Goal: Task Accomplishment & Management: Use online tool/utility

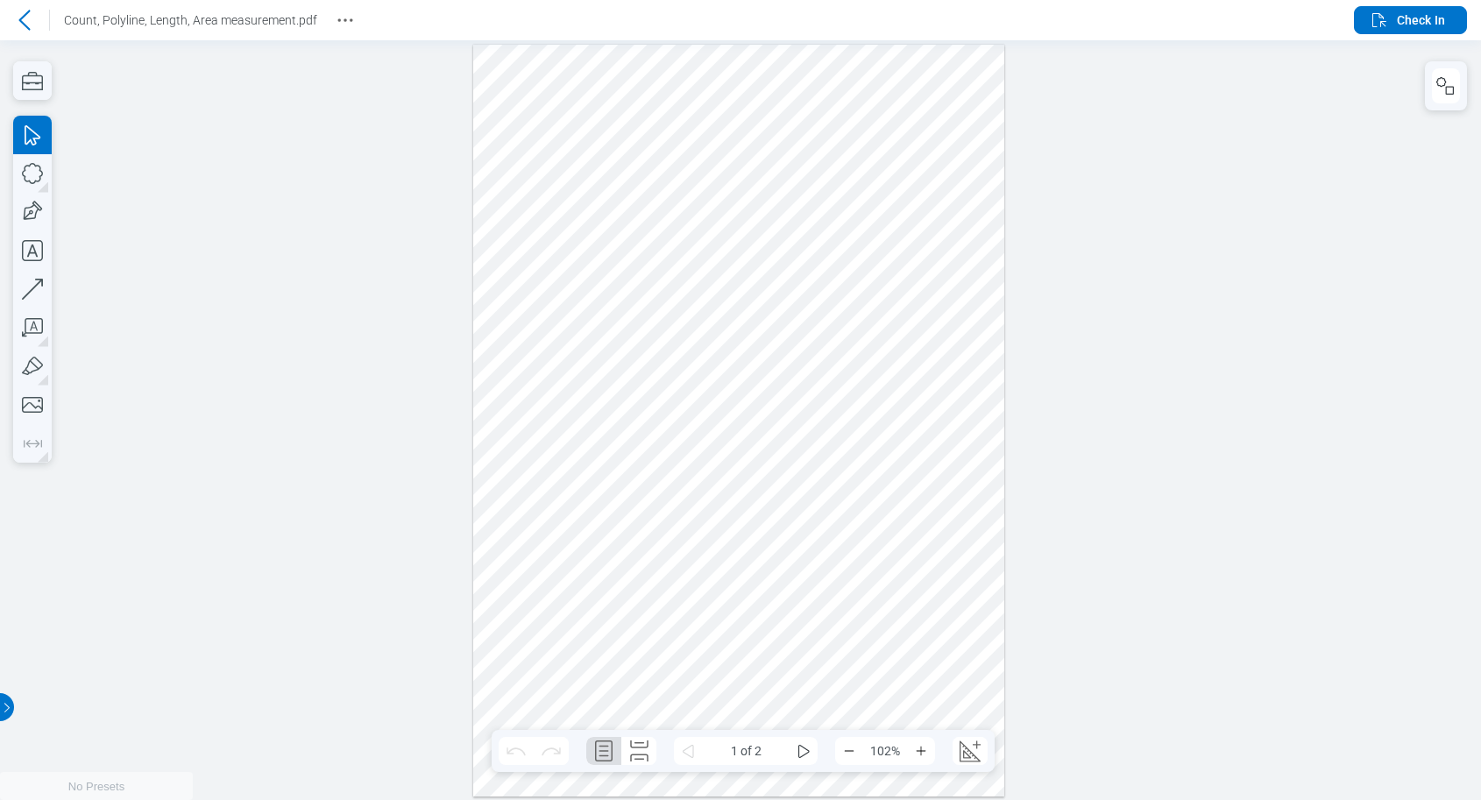
click at [25, 26] on icon at bounding box center [23, 20] width 11 height 20
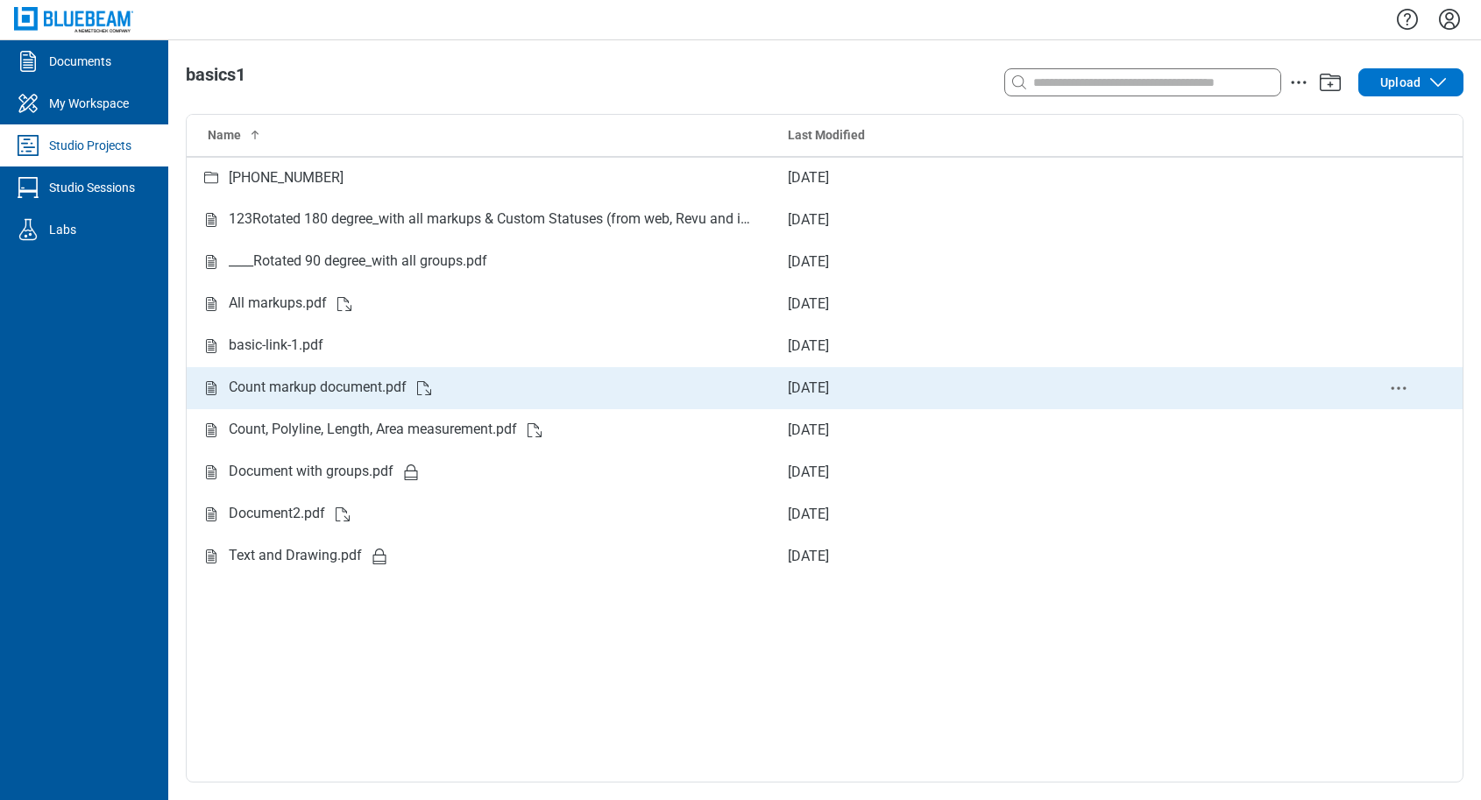
click at [294, 394] on div "Count markup document.pdf" at bounding box center [318, 388] width 178 height 22
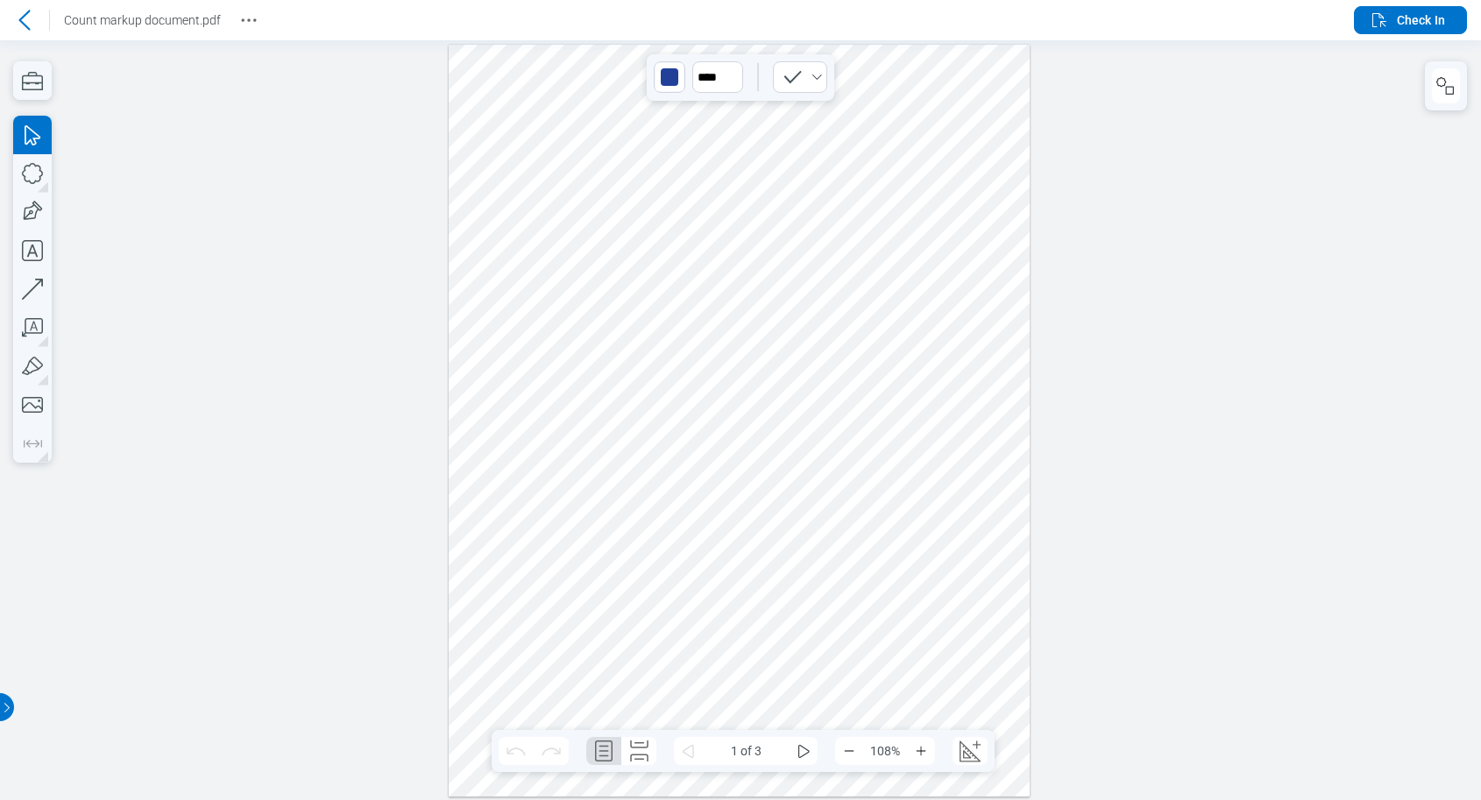
click at [517, 412] on div at bounding box center [739, 420] width 581 height 752
click at [818, 83] on icon "Select Checkmark" at bounding box center [817, 77] width 14 height 14
click at [667, 75] on div "button" at bounding box center [670, 77] width 18 height 18
click at [692, 120] on div at bounding box center [691, 117] width 14 height 14
click at [737, 263] on div at bounding box center [739, 420] width 581 height 752
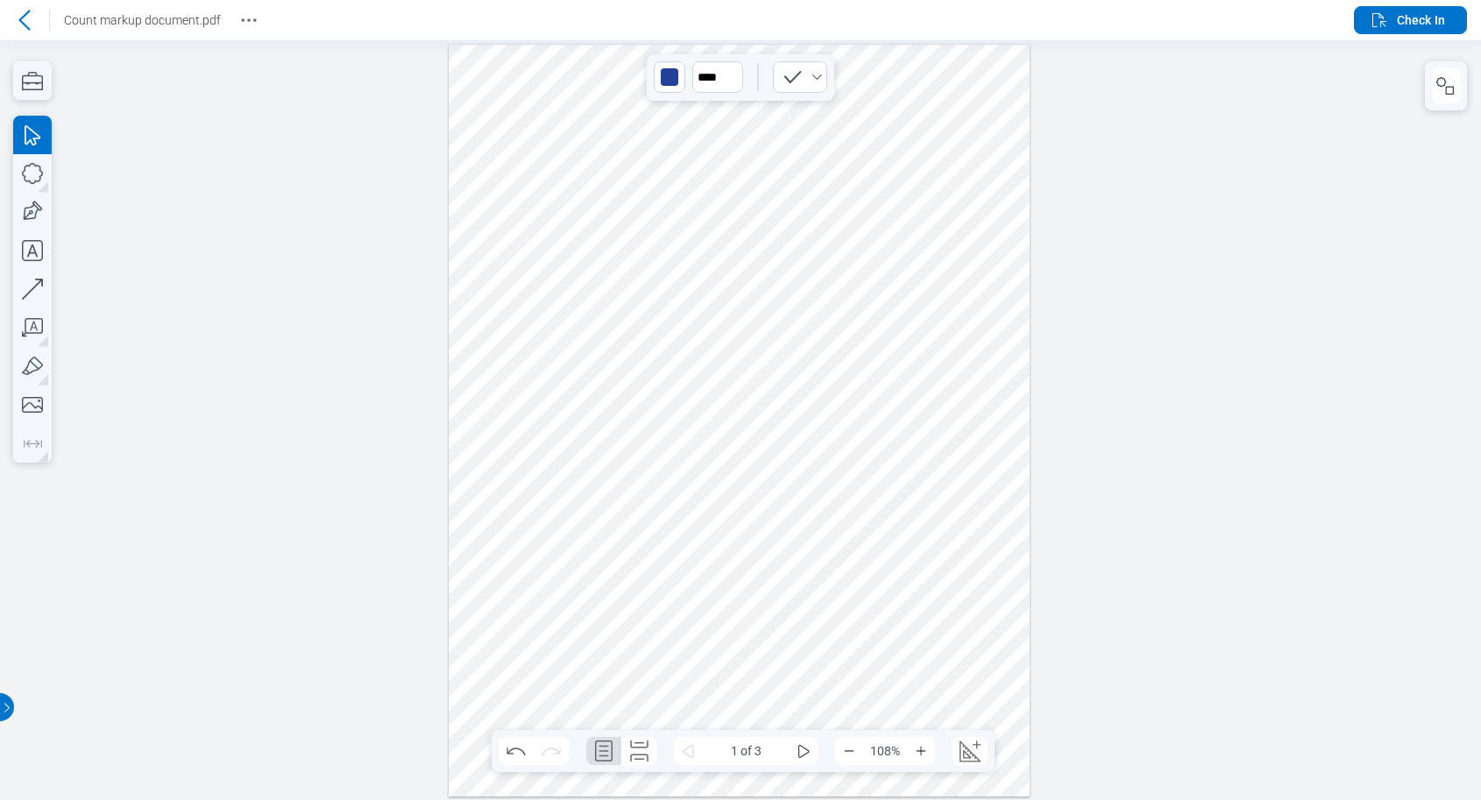
click at [668, 64] on div "button" at bounding box center [669, 77] width 28 height 28
click at [699, 114] on div at bounding box center [699, 141] width 91 height 81
click at [712, 119] on div at bounding box center [712, 117] width 14 height 14
click at [806, 274] on div at bounding box center [739, 420] width 581 height 752
click at [27, 22] on icon at bounding box center [24, 20] width 21 height 21
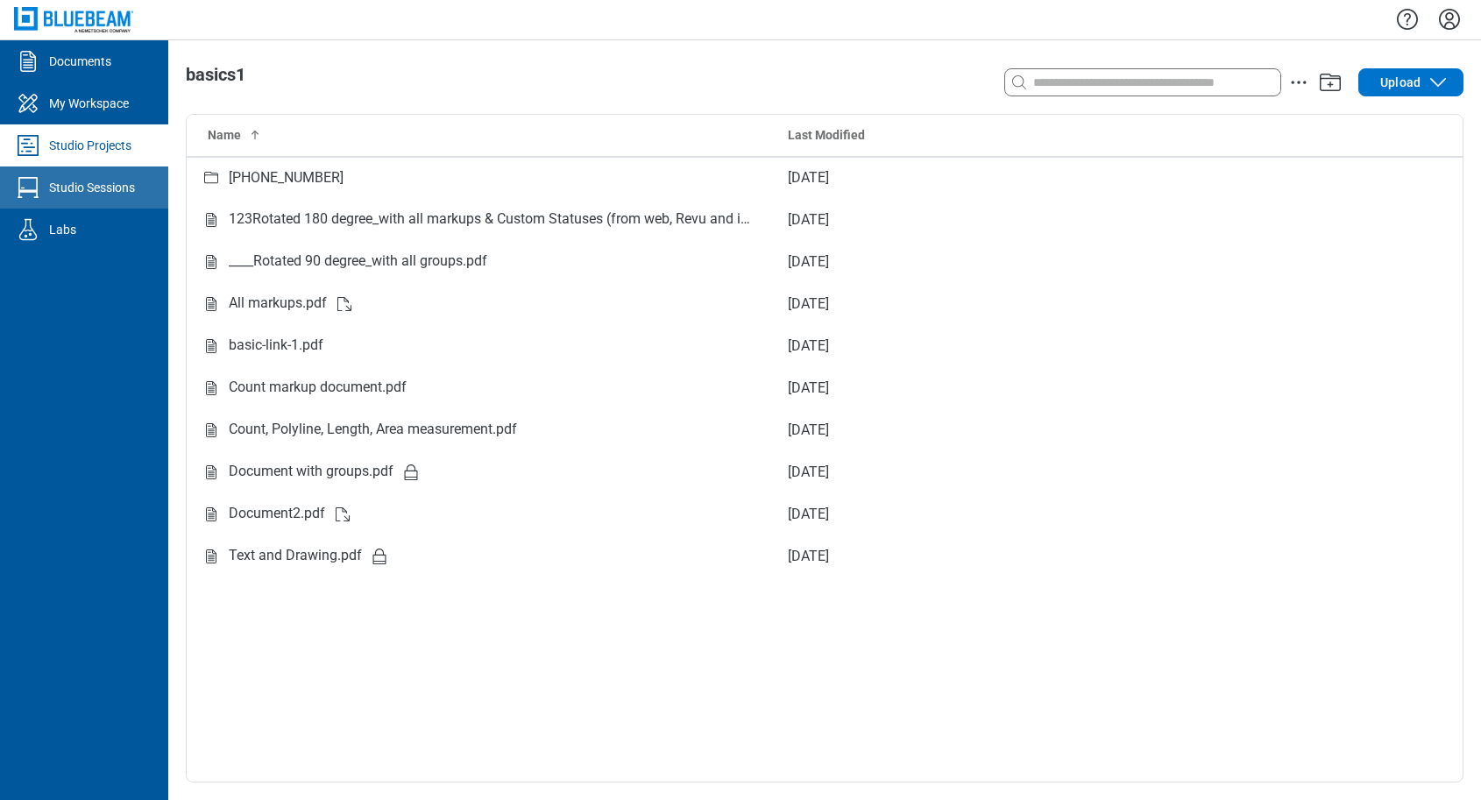
click at [103, 185] on div "Studio Sessions" at bounding box center [92, 188] width 86 height 18
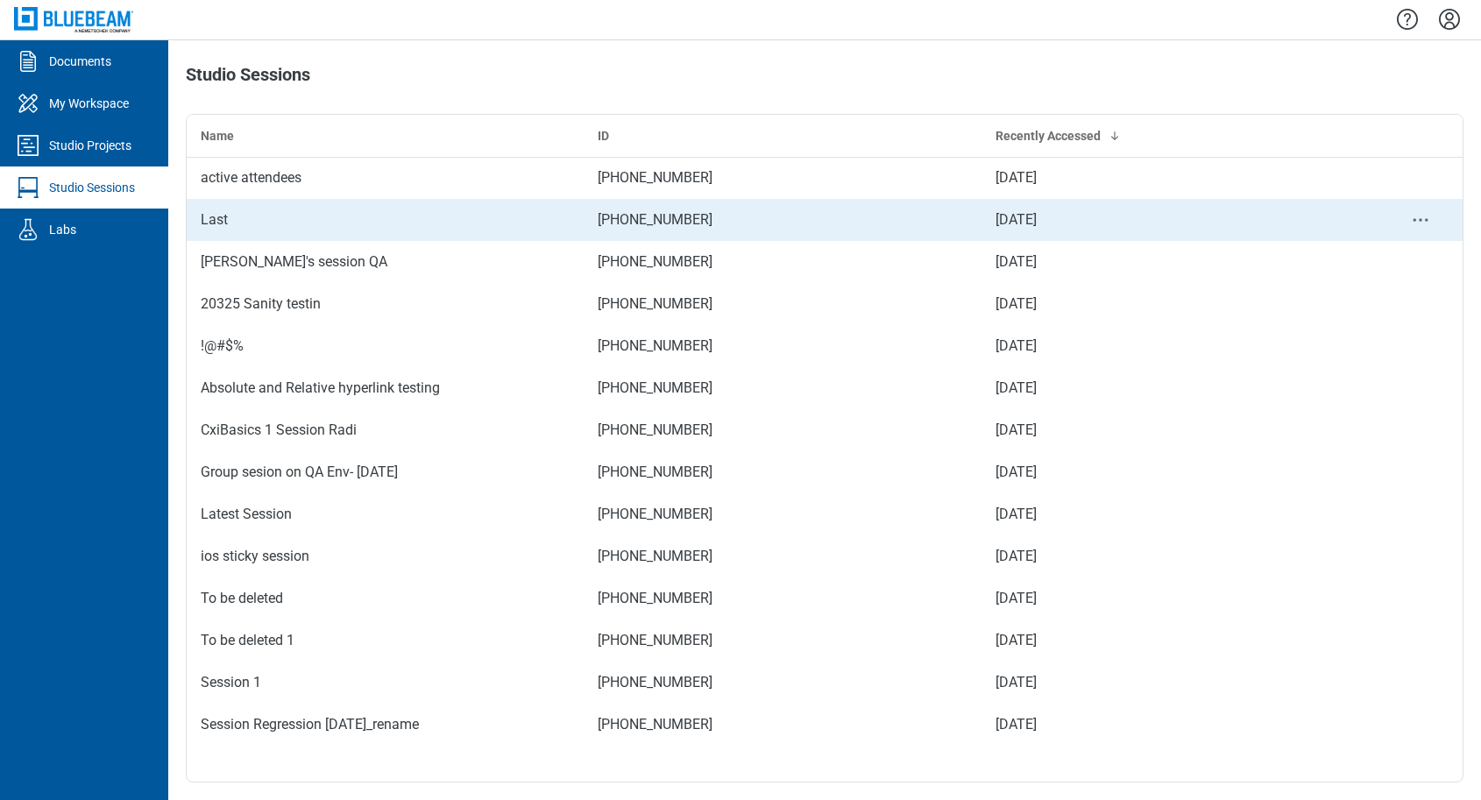
click at [227, 222] on div "Last" at bounding box center [385, 219] width 369 height 21
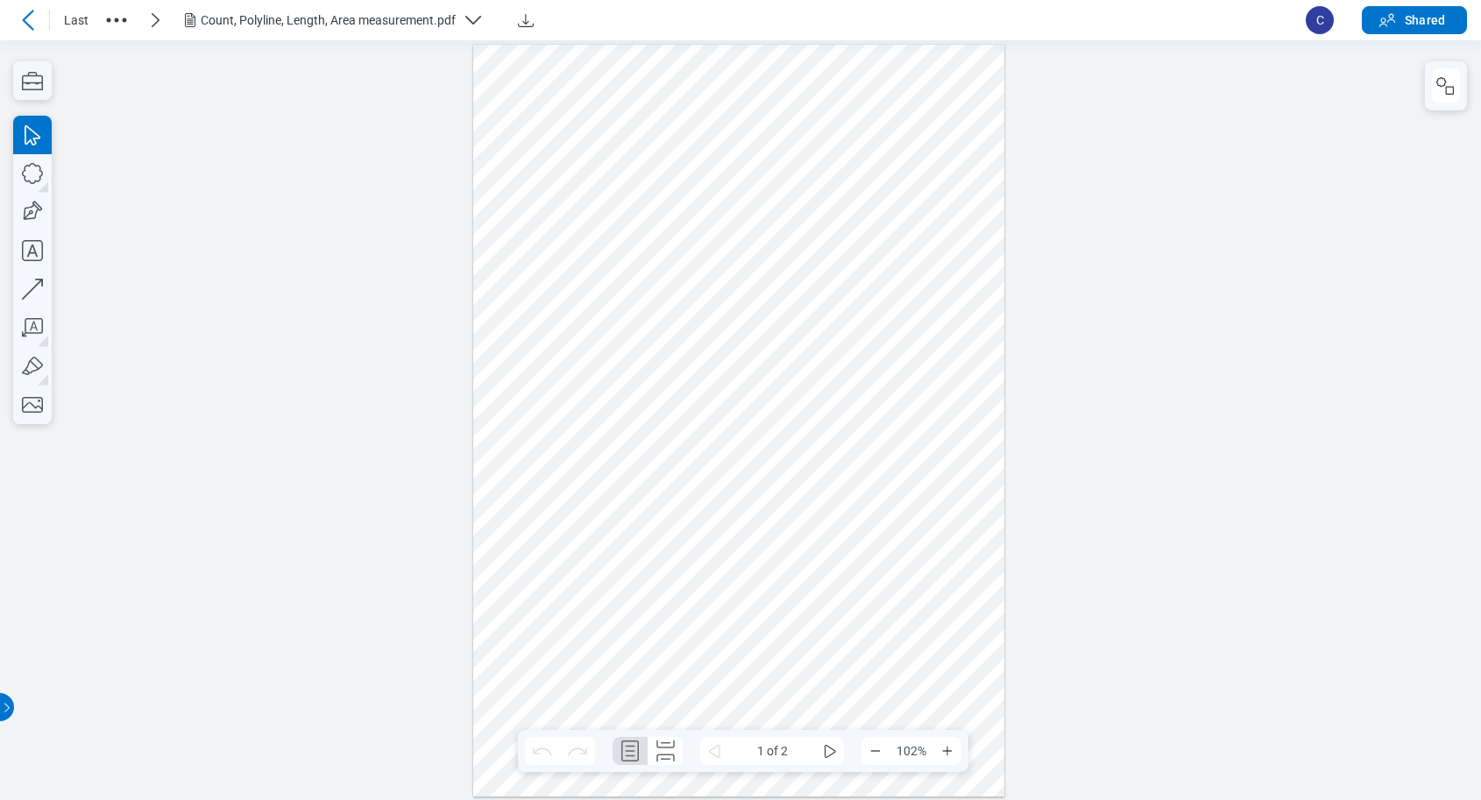
click at [467, 25] on icon "button" at bounding box center [473, 20] width 21 height 21
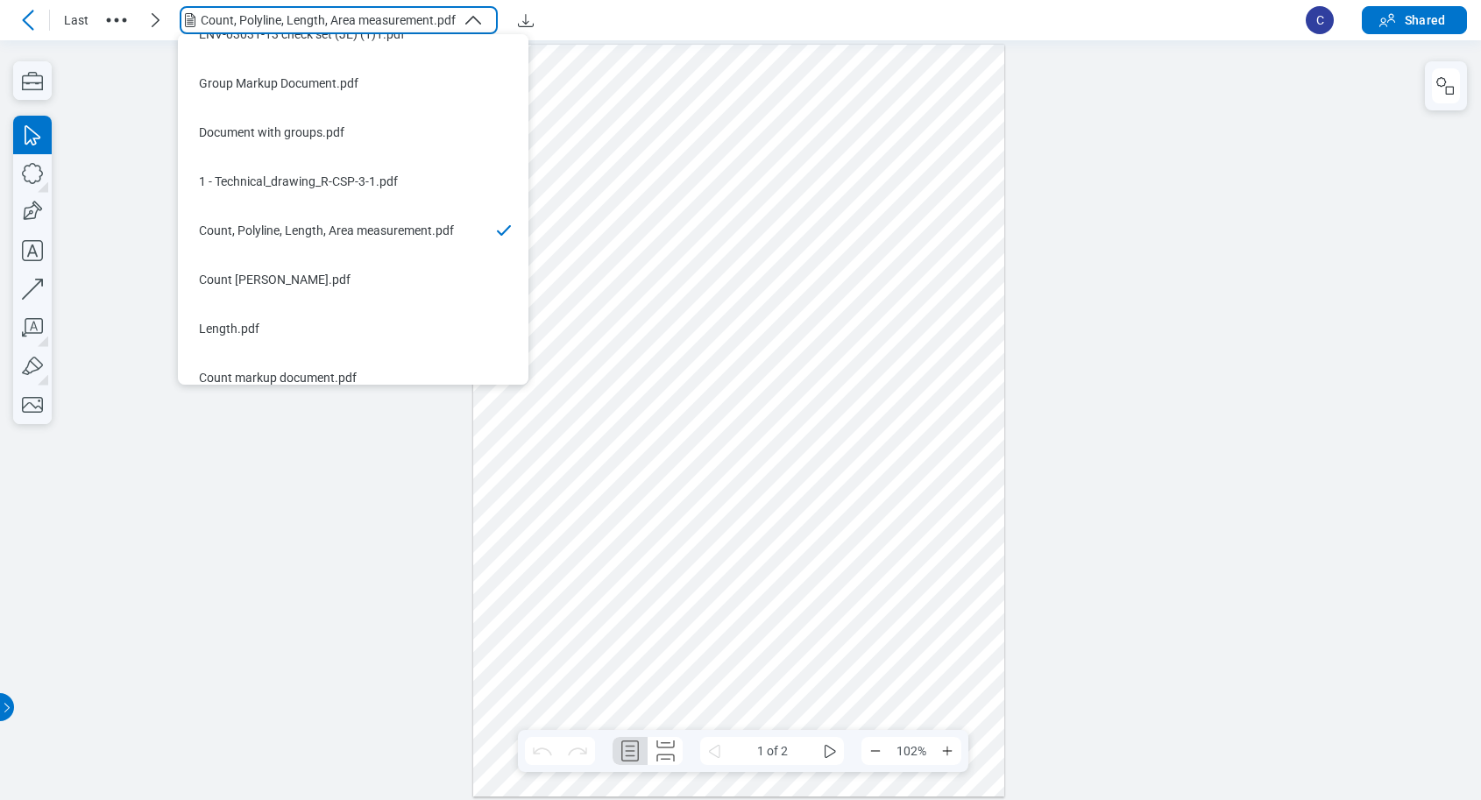
scroll to position [435, 0]
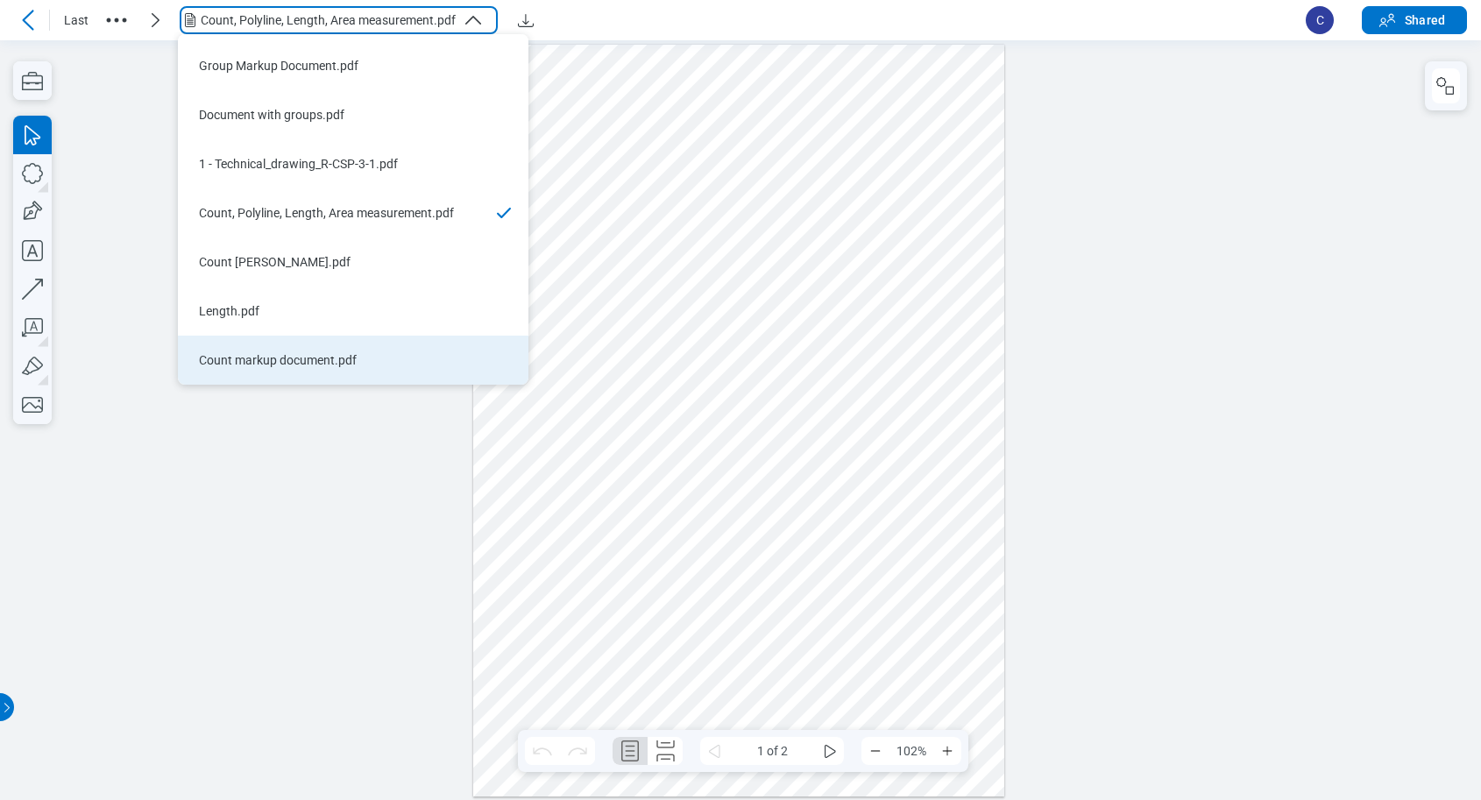
click at [317, 362] on div "Count markup document.pdf" at bounding box center [342, 360] width 287 height 18
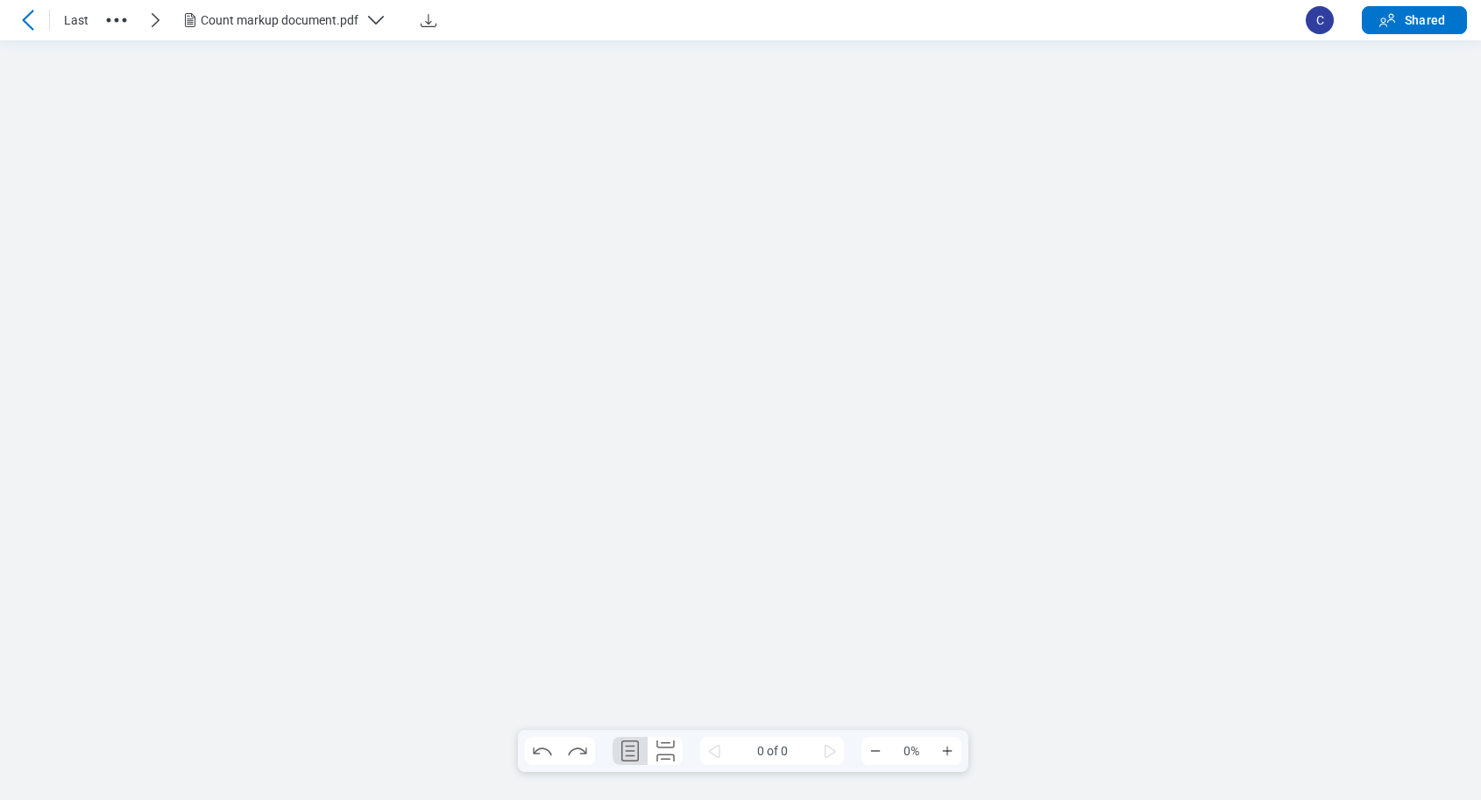
scroll to position [0, 0]
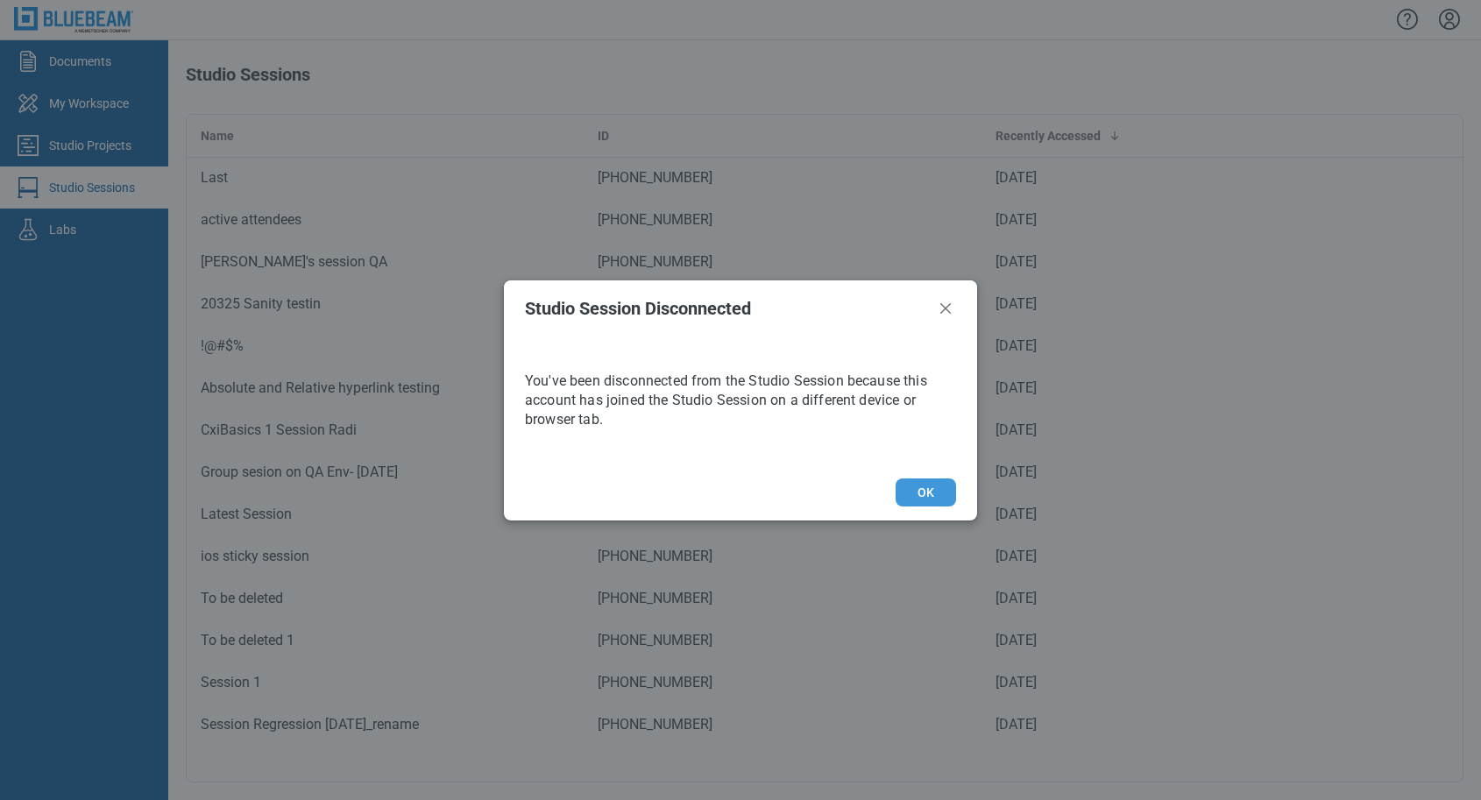
click at [937, 492] on button "OK" at bounding box center [925, 492] width 60 height 28
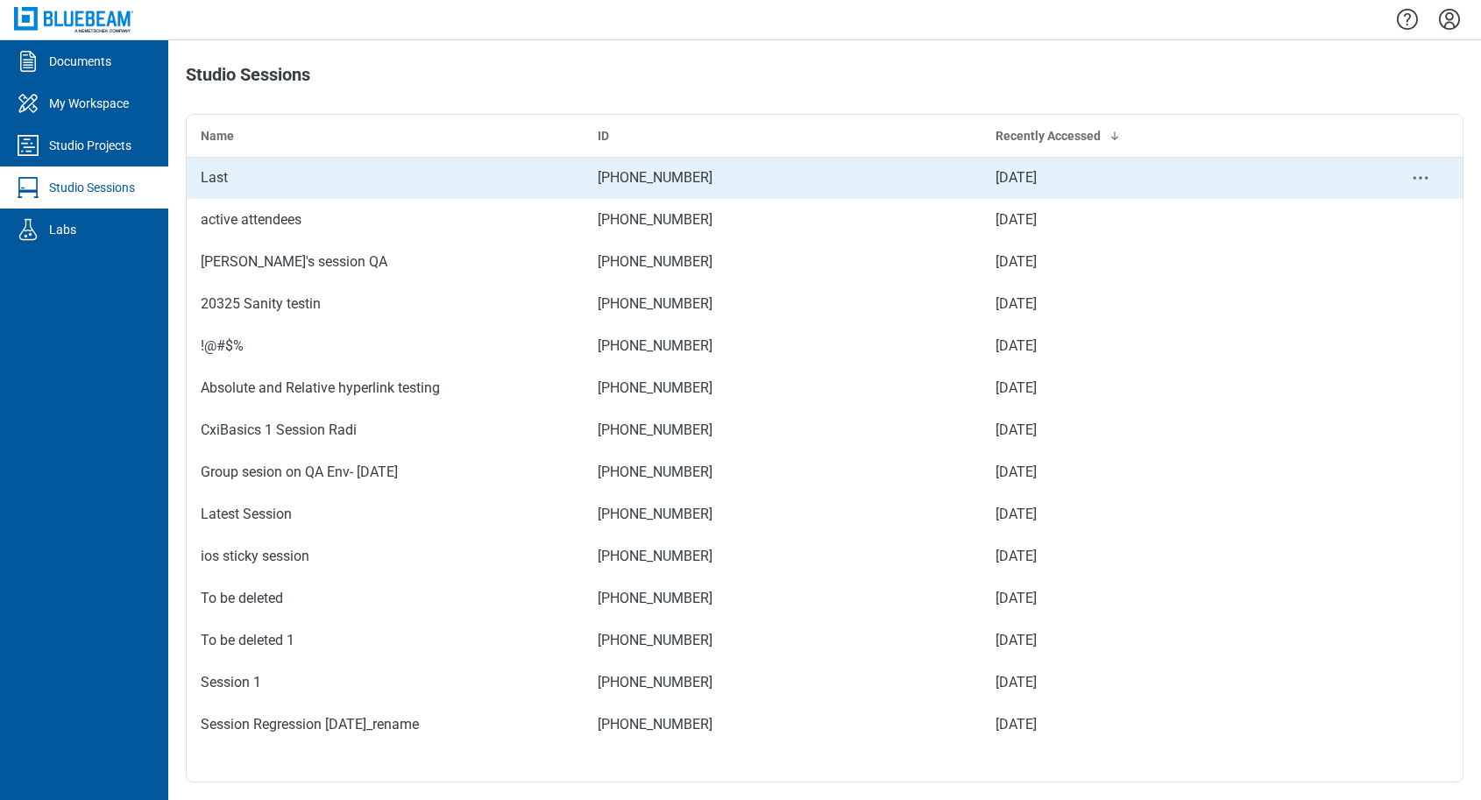
click at [254, 188] on div "Last" at bounding box center [385, 177] width 369 height 21
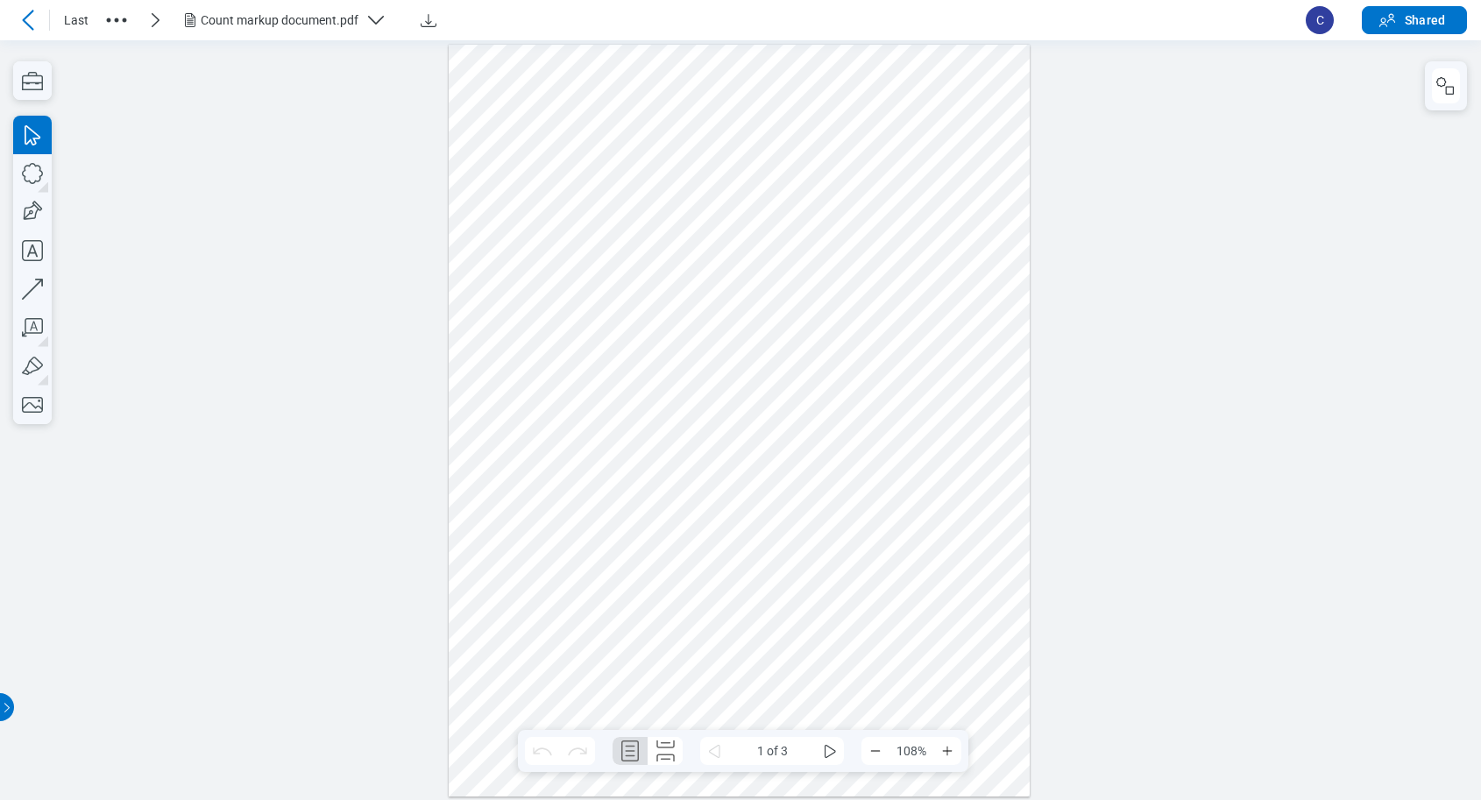
click at [492, 281] on div at bounding box center [739, 420] width 581 height 752
click at [500, 275] on div at bounding box center [739, 420] width 581 height 752
click at [1314, 20] on span "C" at bounding box center [1319, 20] width 28 height 28
click at [1333, 31] on li "C" at bounding box center [1319, 20] width 28 height 28
click at [1320, 20] on span "C" at bounding box center [1319, 20] width 28 height 28
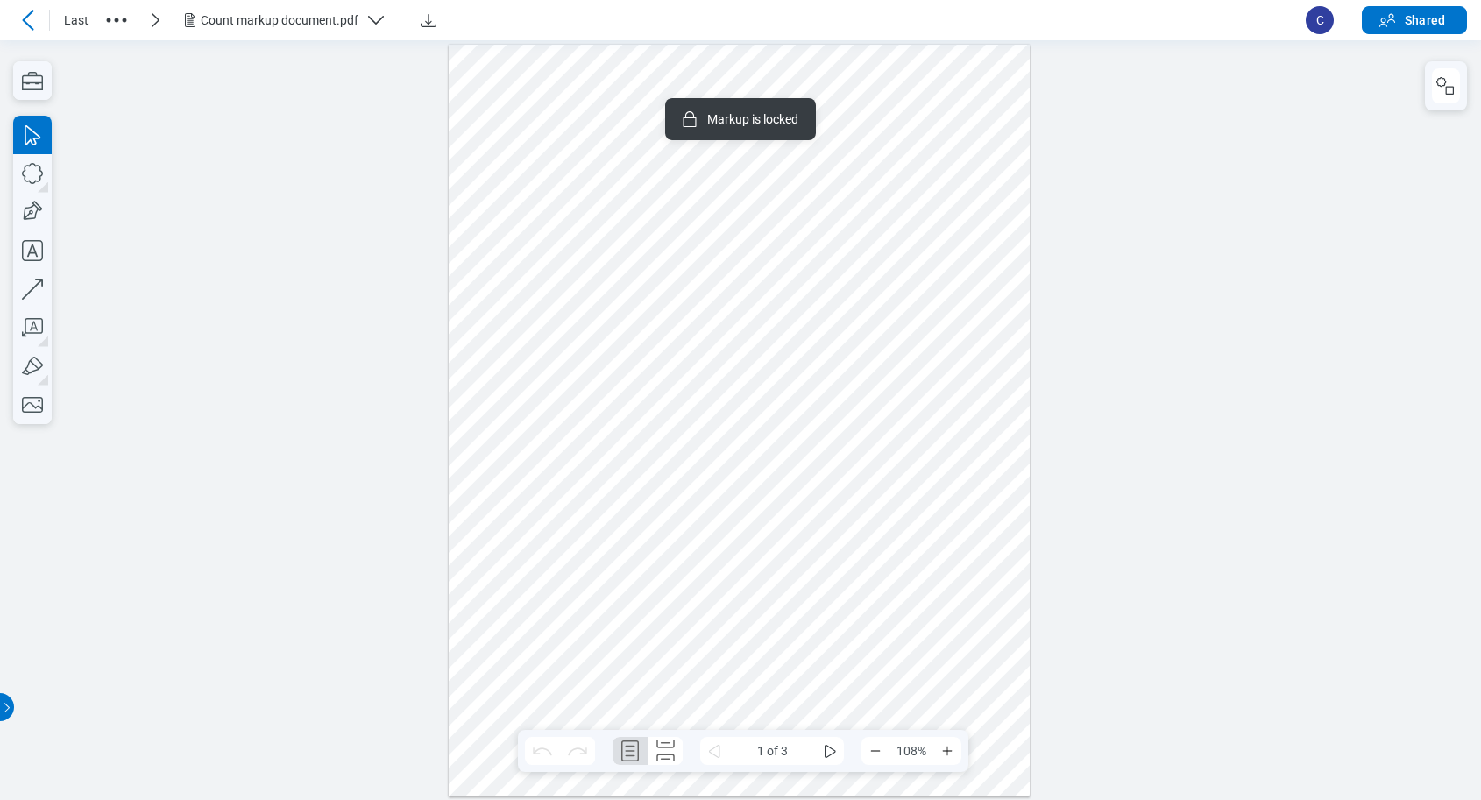
click at [652, 605] on div at bounding box center [739, 420] width 581 height 752
click at [610, 342] on div at bounding box center [739, 420] width 581 height 752
click at [149, 28] on icon at bounding box center [155, 20] width 21 height 21
click at [365, 23] on icon "button" at bounding box center [375, 20] width 21 height 21
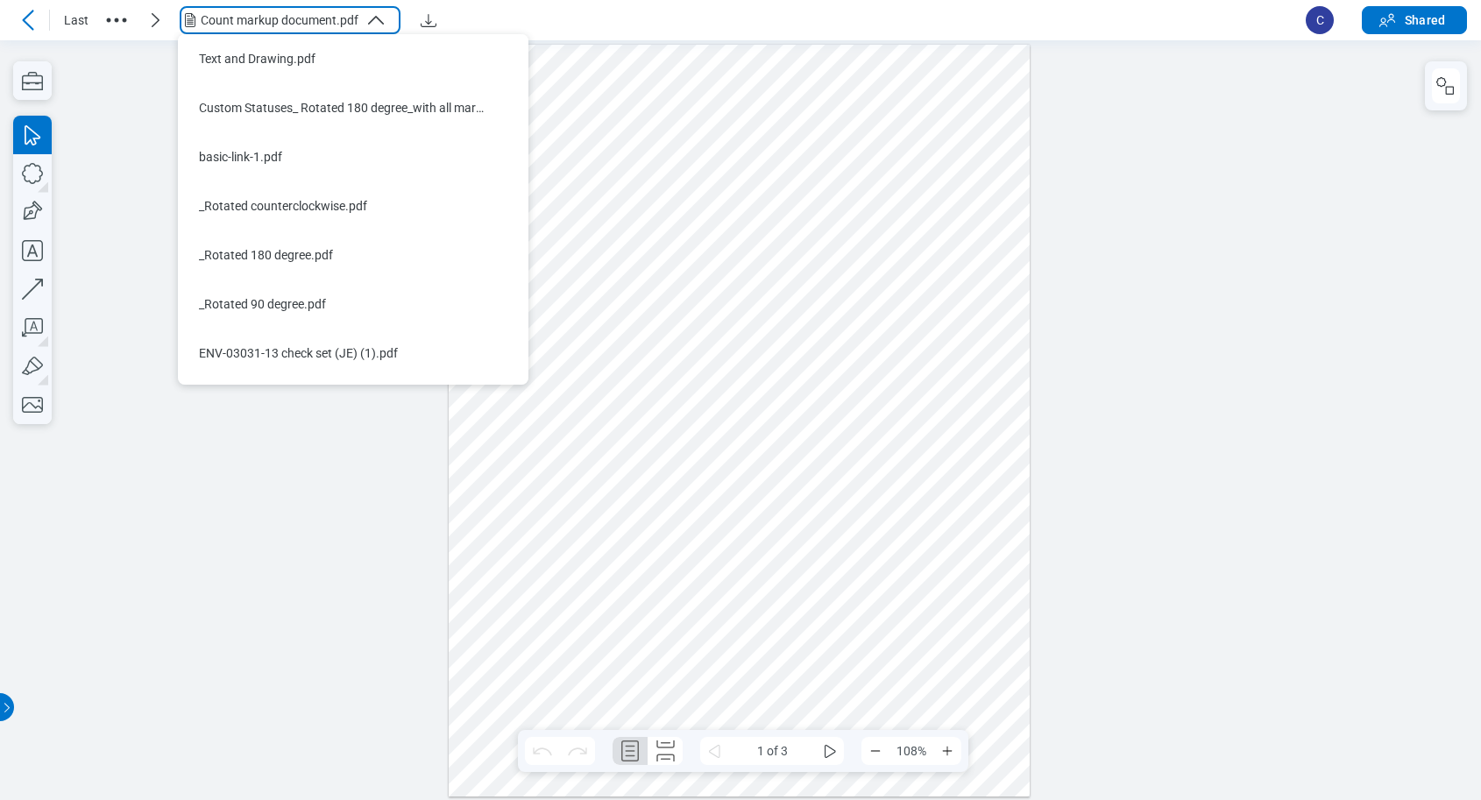
click at [34, 24] on icon at bounding box center [28, 20] width 21 height 21
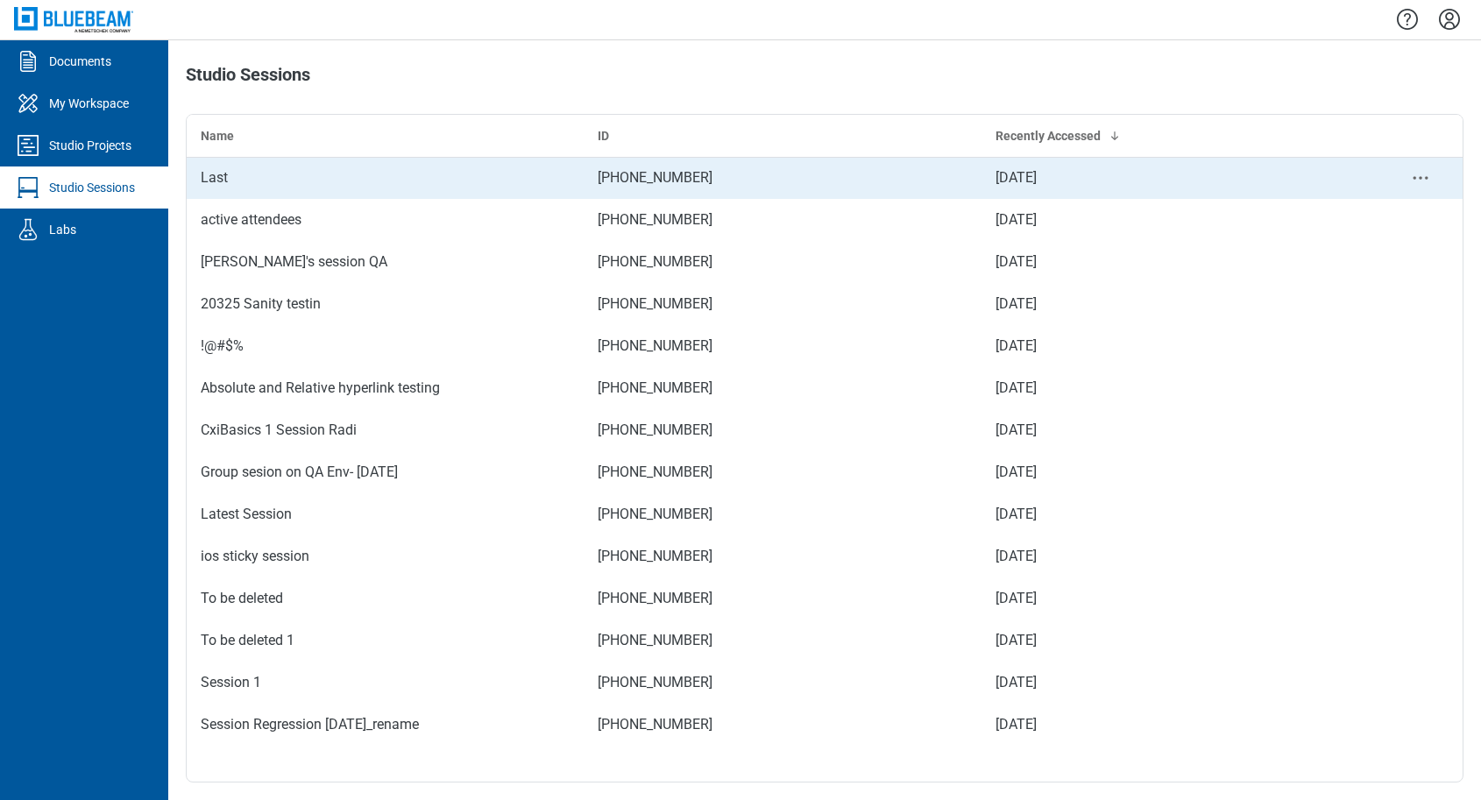
click at [249, 186] on div "Last" at bounding box center [385, 177] width 369 height 21
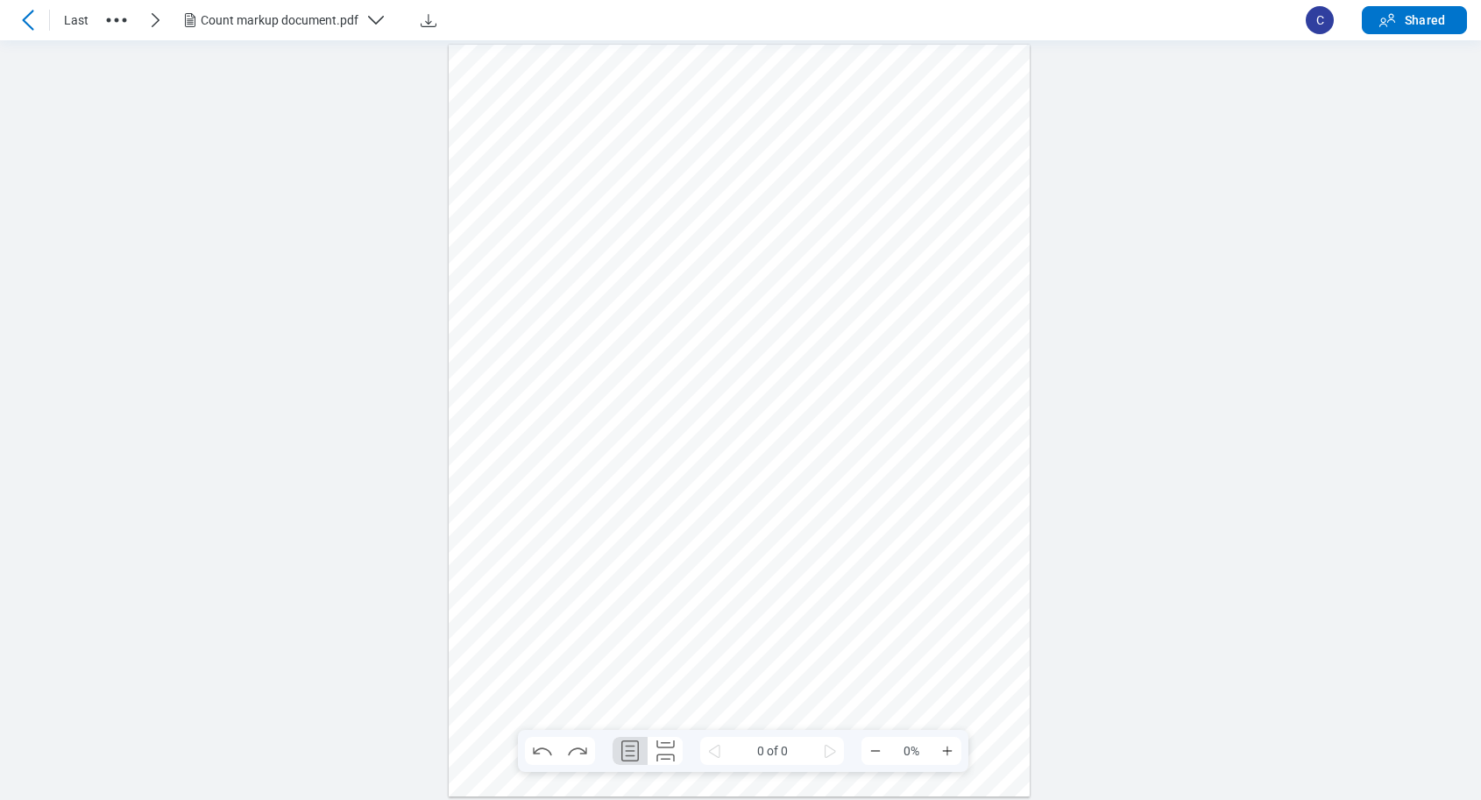
click at [1316, 29] on span "C" at bounding box center [1319, 20] width 28 height 28
click at [1319, 25] on span "C" at bounding box center [1319, 20] width 28 height 28
click at [1323, 11] on span "C" at bounding box center [1319, 20] width 28 height 28
click at [1313, 26] on span "C" at bounding box center [1319, 20] width 28 height 28
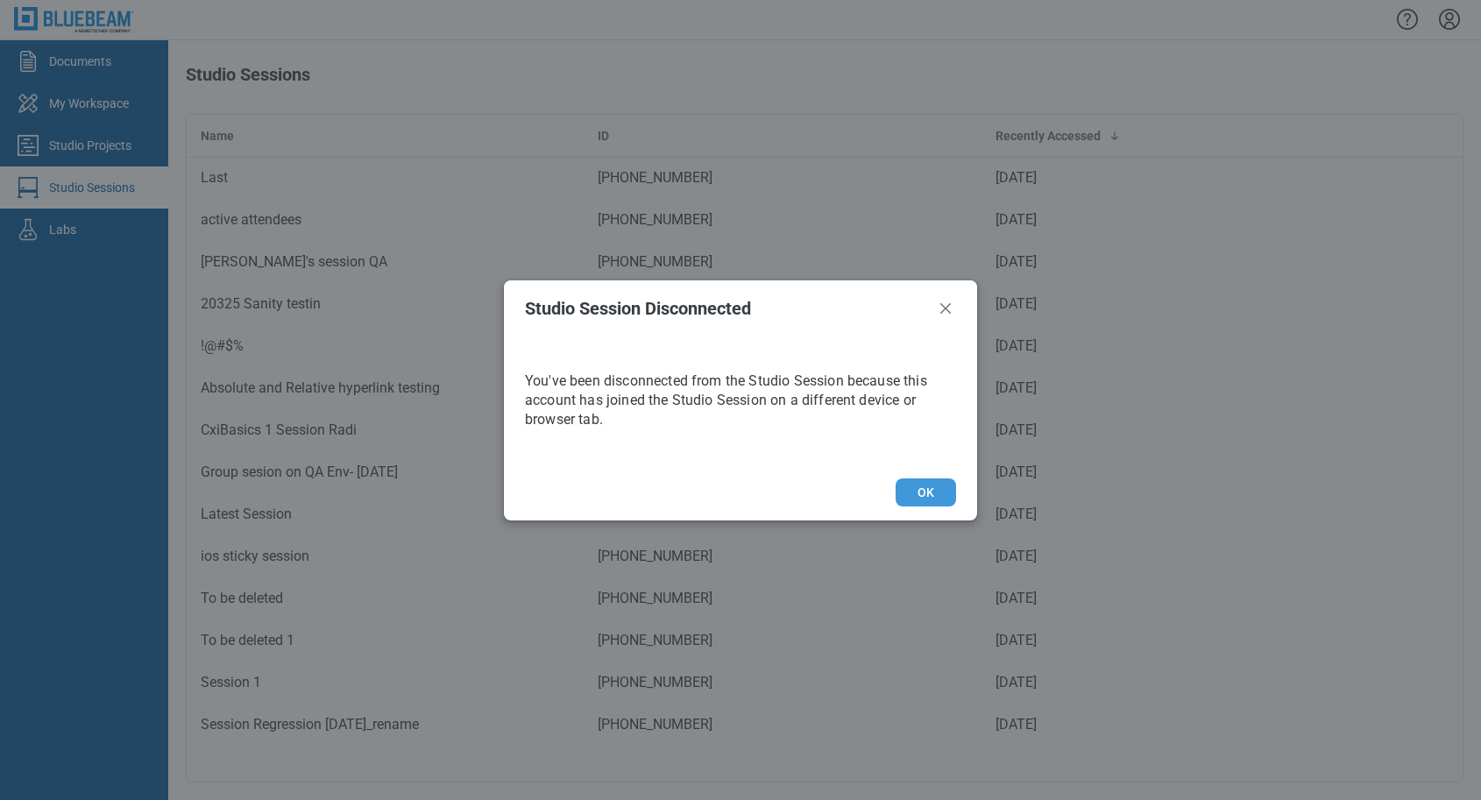
click at [925, 494] on button "OK" at bounding box center [925, 492] width 60 height 28
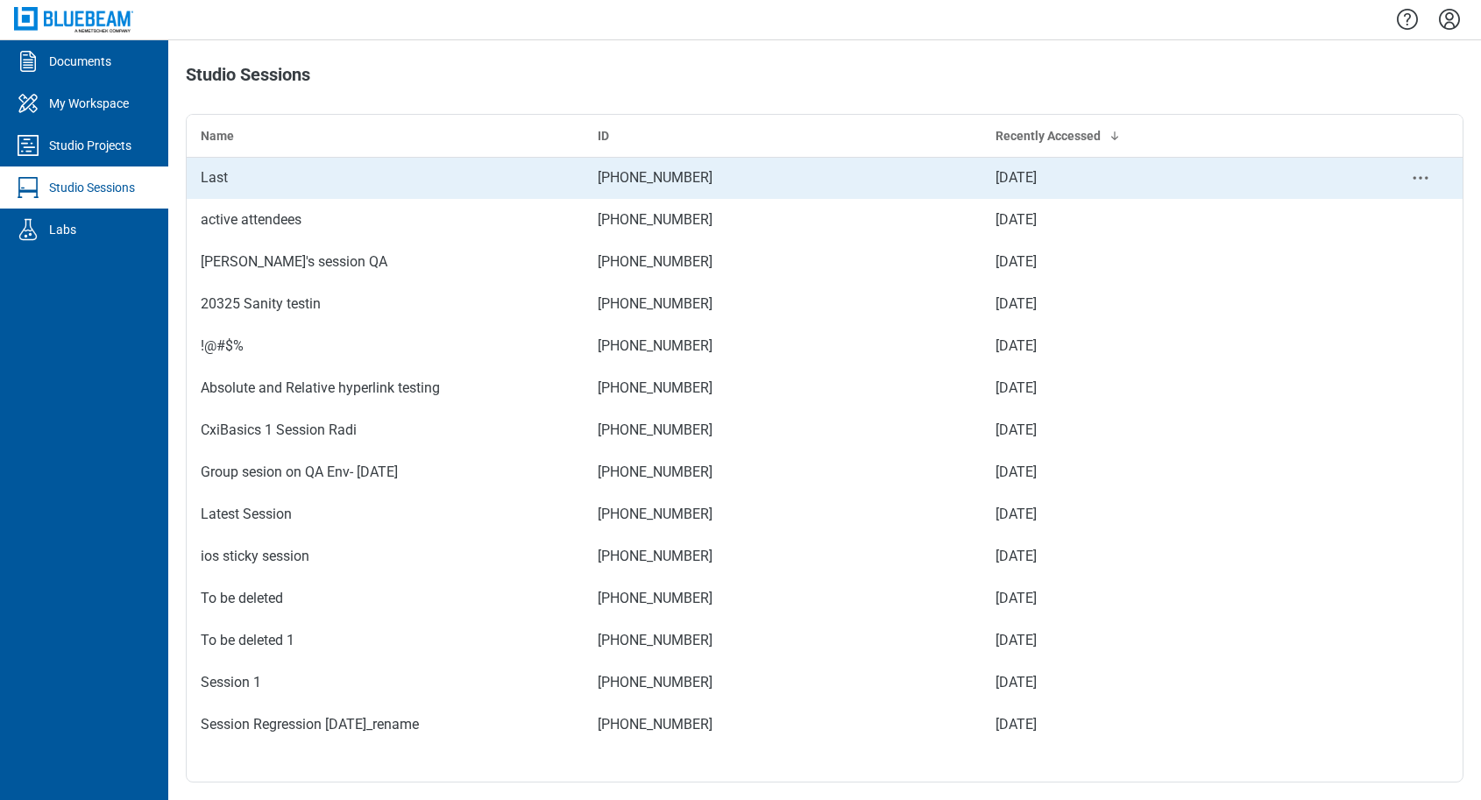
click at [287, 182] on div "Last" at bounding box center [385, 177] width 369 height 21
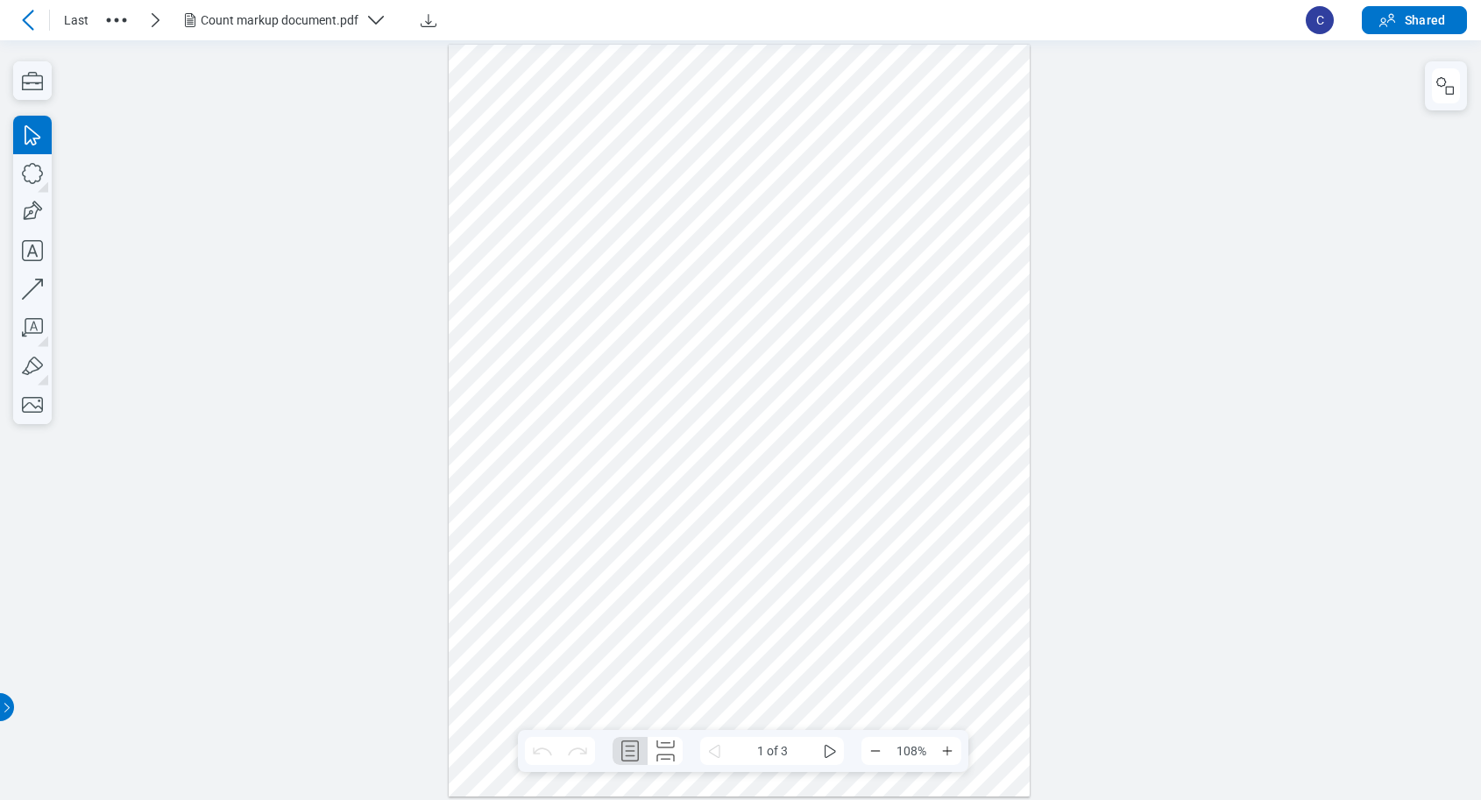
click at [544, 191] on div at bounding box center [739, 420] width 581 height 752
click at [661, 182] on div at bounding box center [739, 420] width 581 height 752
click at [665, 182] on div at bounding box center [739, 420] width 581 height 752
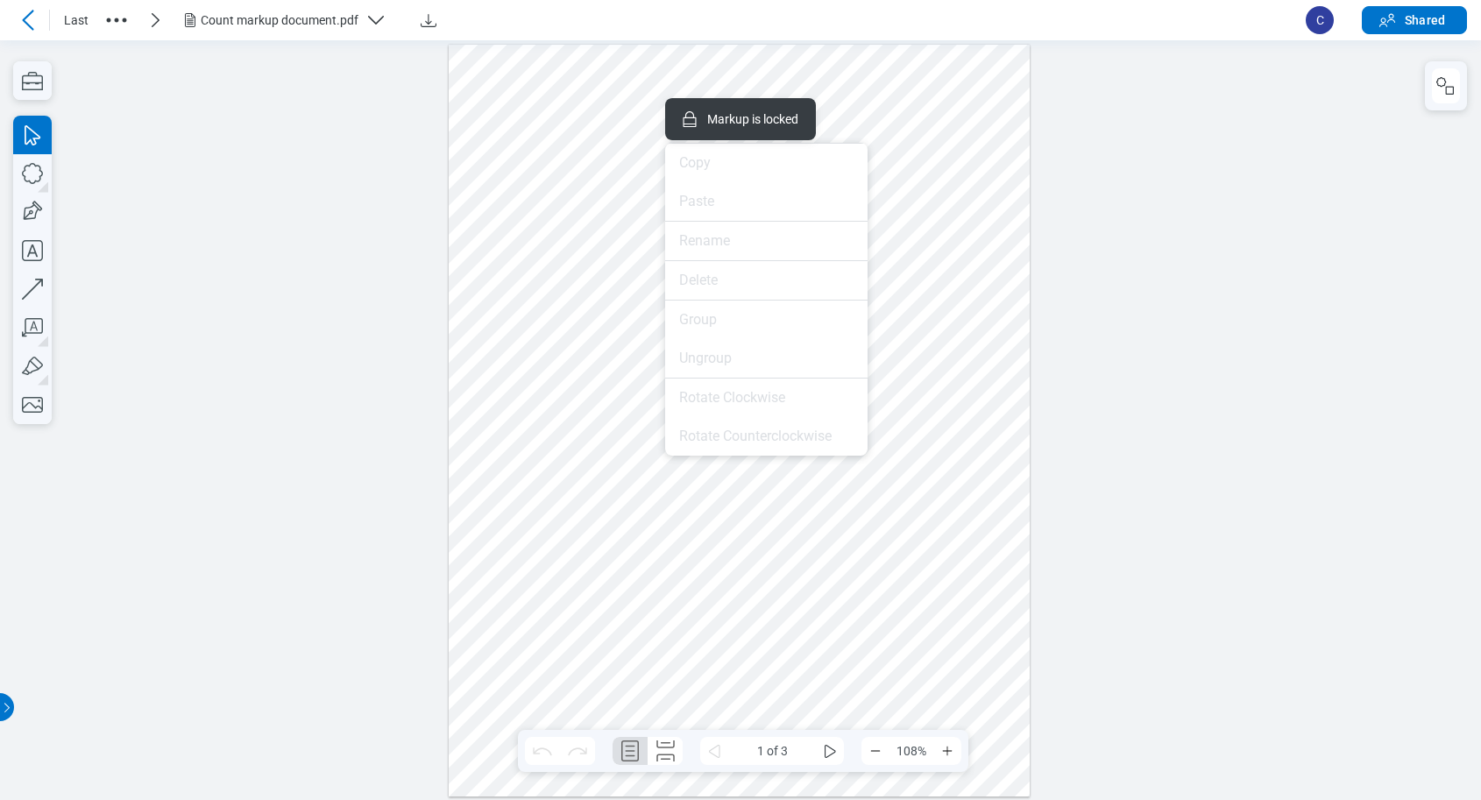
click at [632, 484] on div at bounding box center [739, 420] width 581 height 752
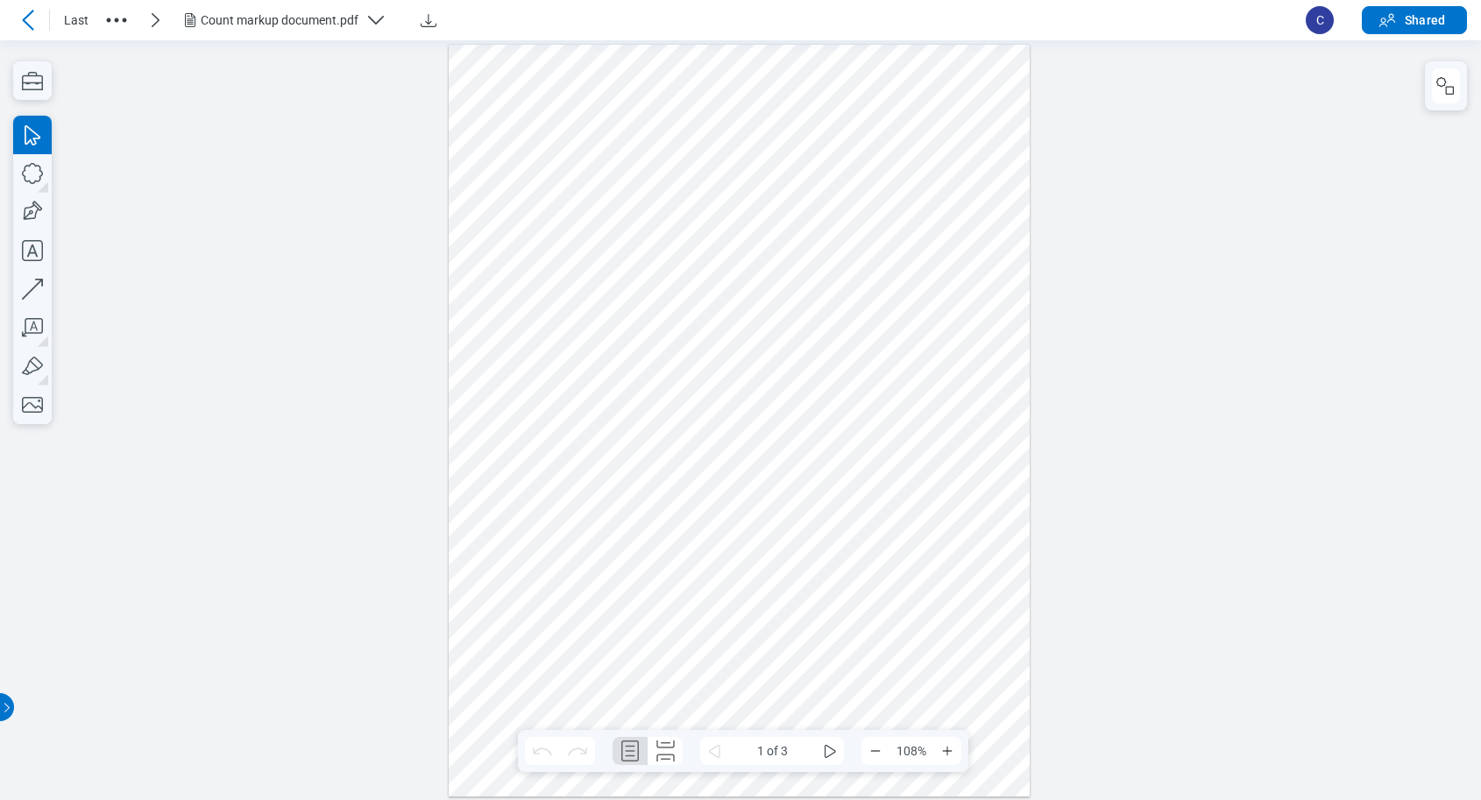
click at [702, 284] on div at bounding box center [739, 420] width 581 height 752
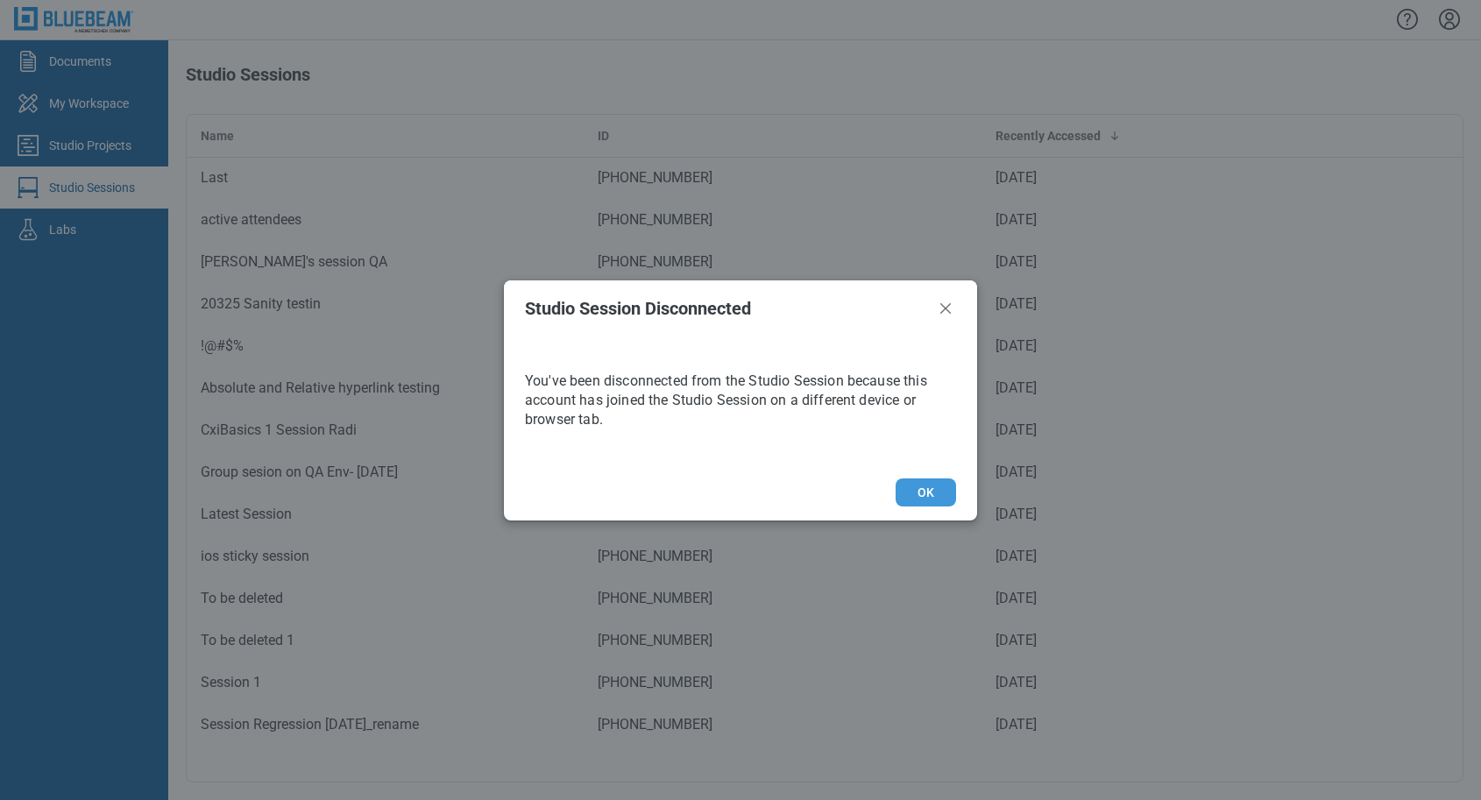
click at [924, 486] on button "OK" at bounding box center [925, 492] width 60 height 28
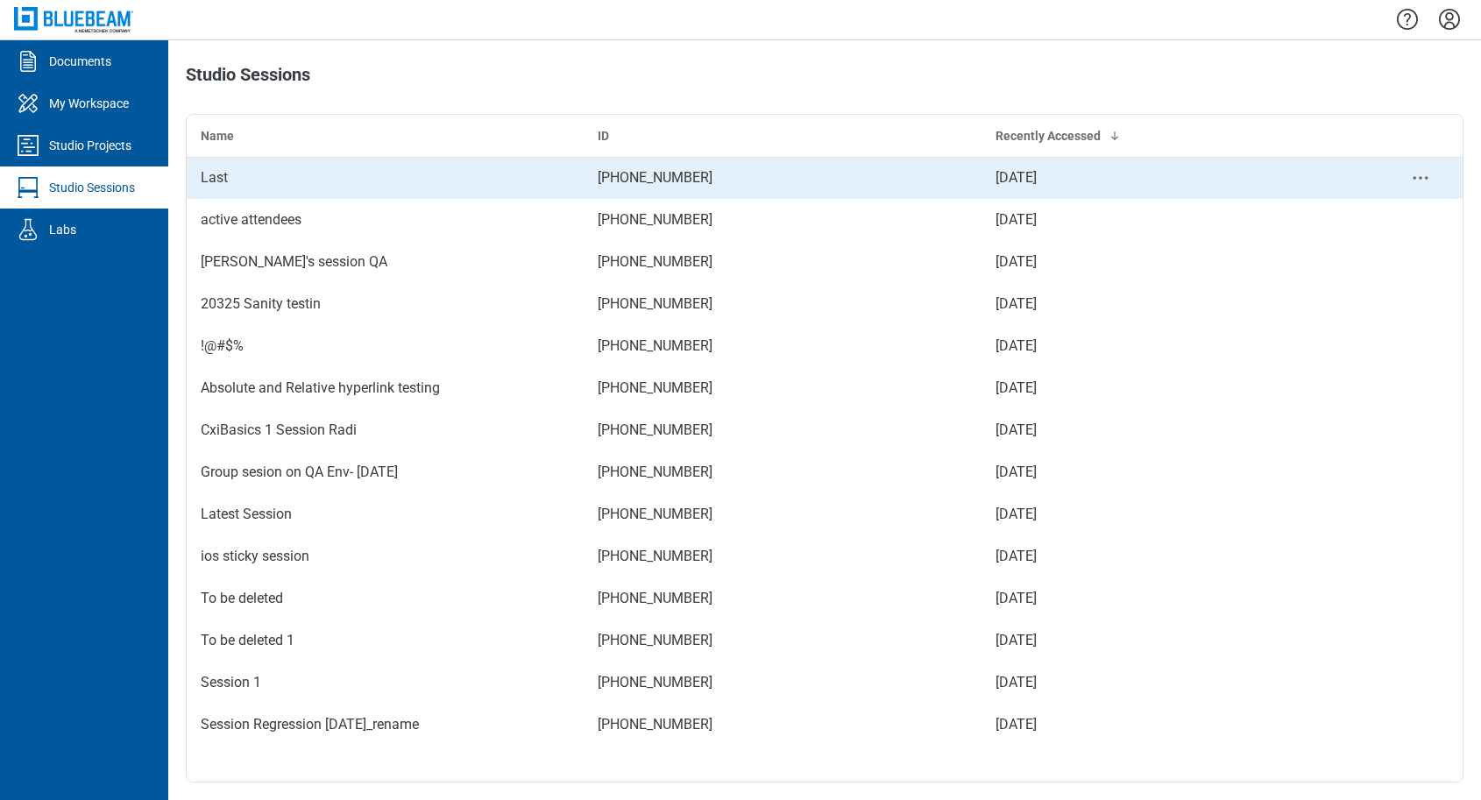
click at [259, 170] on div "Last" at bounding box center [385, 177] width 369 height 21
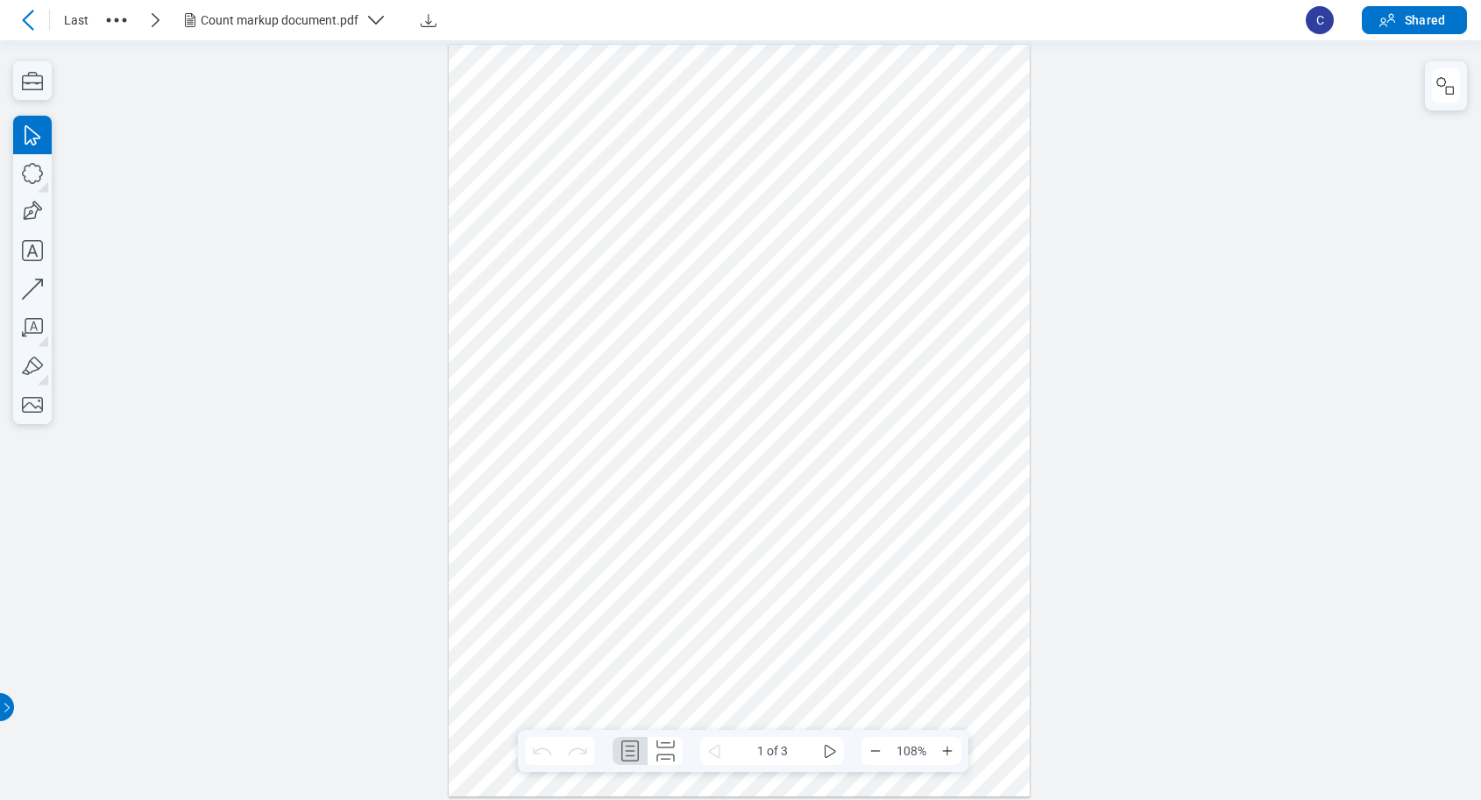
click at [605, 607] on div at bounding box center [739, 420] width 581 height 752
click at [675, 81] on div "button" at bounding box center [670, 77] width 18 height 18
click at [690, 142] on div at bounding box center [691, 141] width 14 height 14
click at [822, 81] on icon "Select Checkmark" at bounding box center [817, 77] width 14 height 14
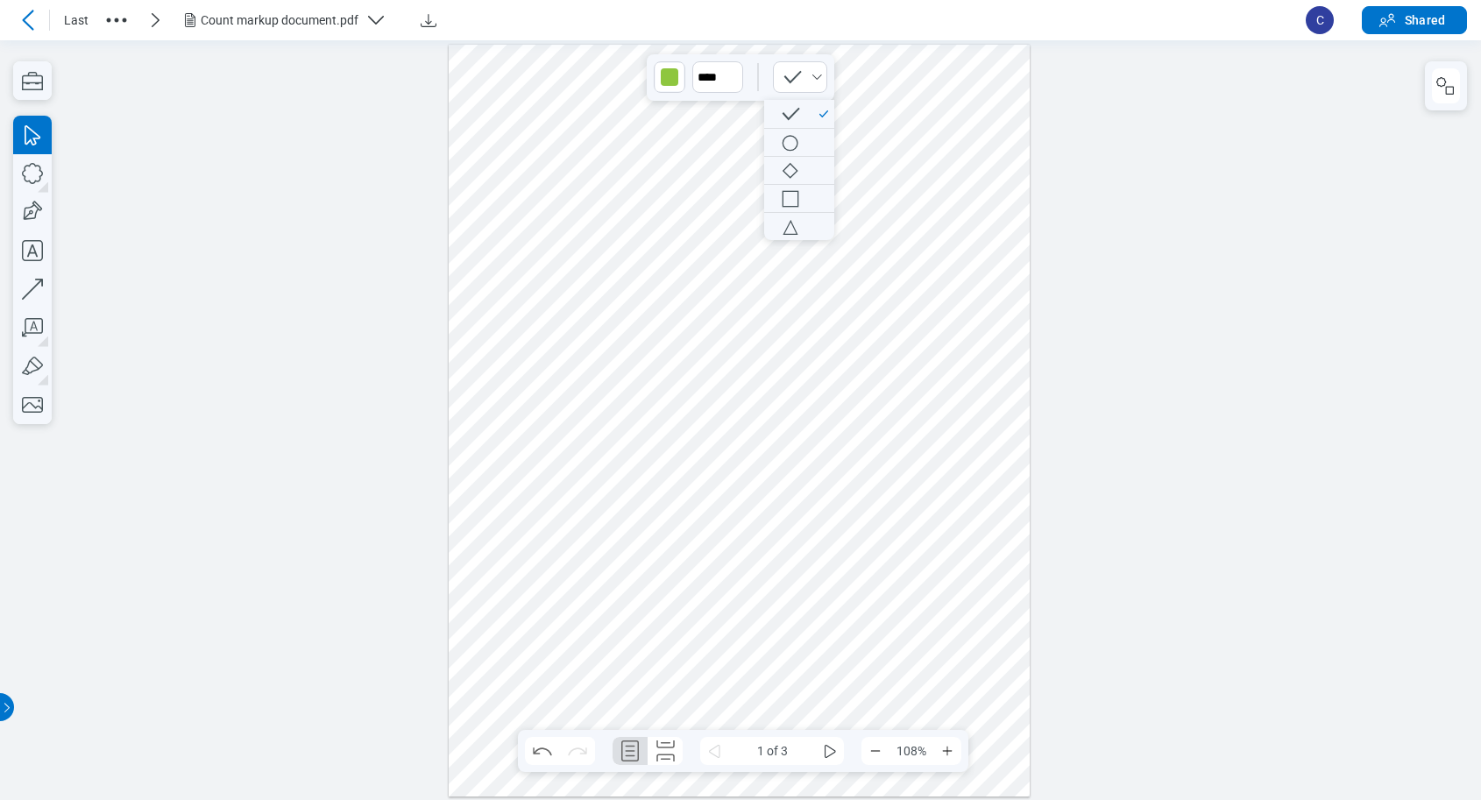
click at [814, 376] on div at bounding box center [739, 420] width 581 height 752
click at [501, 635] on div at bounding box center [739, 420] width 581 height 752
click at [676, 78] on div "button" at bounding box center [670, 77] width 18 height 18
click at [653, 578] on div at bounding box center [739, 420] width 581 height 752
drag, startPoint x: 747, startPoint y: 556, endPoint x: 482, endPoint y: 735, distance: 320.0
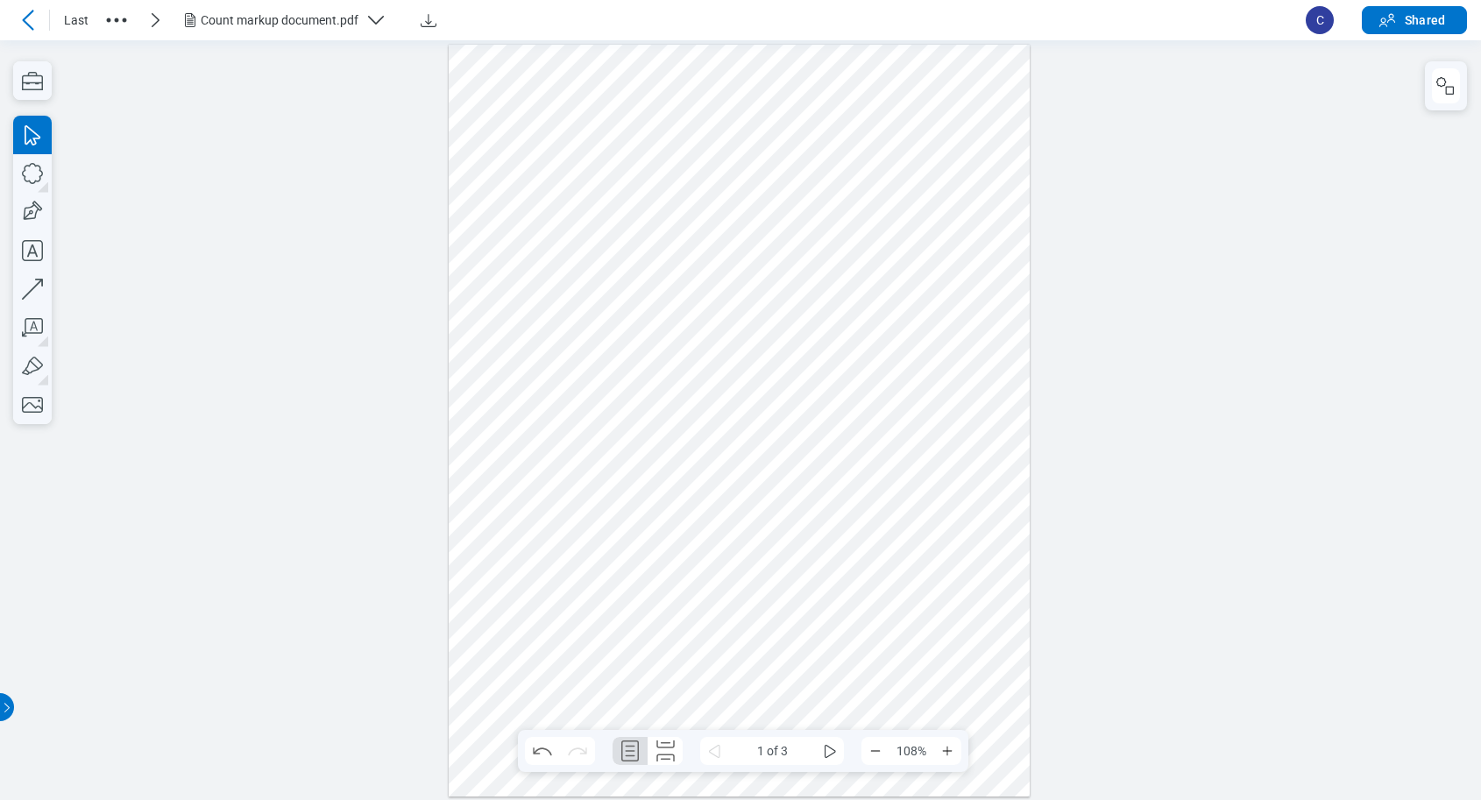
click at [482, 735] on div at bounding box center [739, 420] width 581 height 752
click at [672, 82] on div "button" at bounding box center [670, 77] width 18 height 18
click at [671, 170] on div at bounding box center [670, 166] width 14 height 14
click at [791, 647] on div at bounding box center [739, 420] width 581 height 752
